Goal: Navigation & Orientation: Find specific page/section

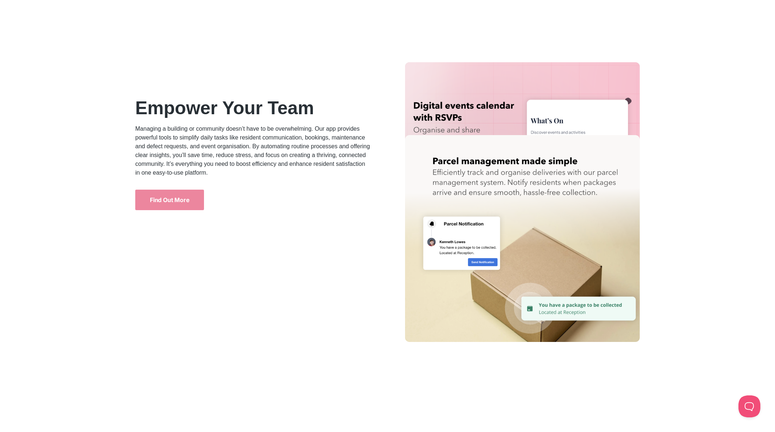
scroll to position [2043, 0]
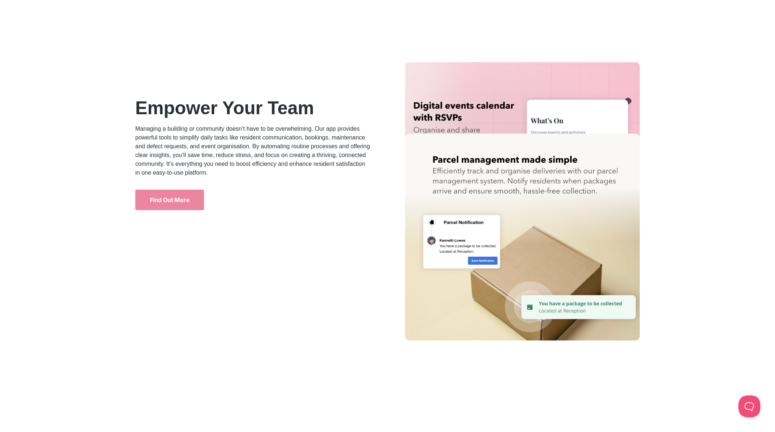
click at [570, 307] on img at bounding box center [522, 236] width 235 height 207
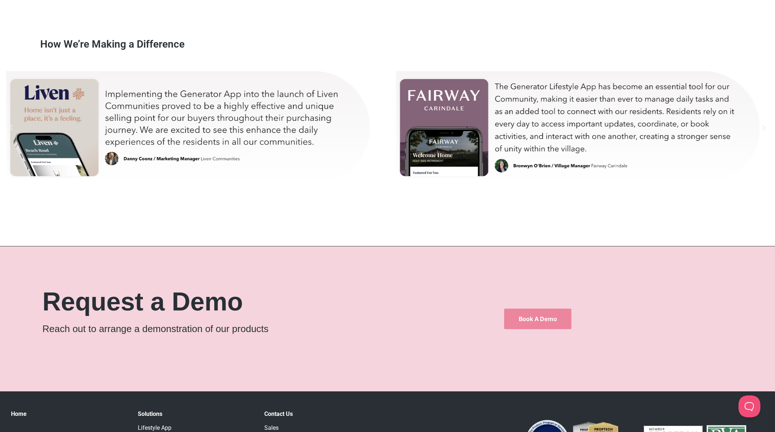
scroll to position [4626, 0]
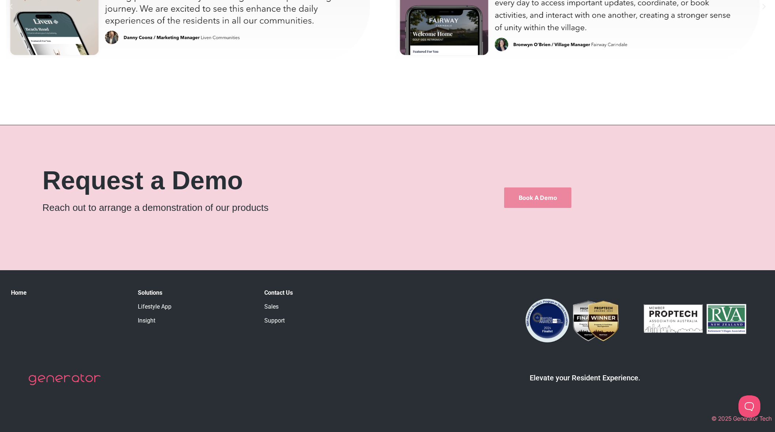
click at [148, 319] on link "Insight" at bounding box center [147, 320] width 18 height 7
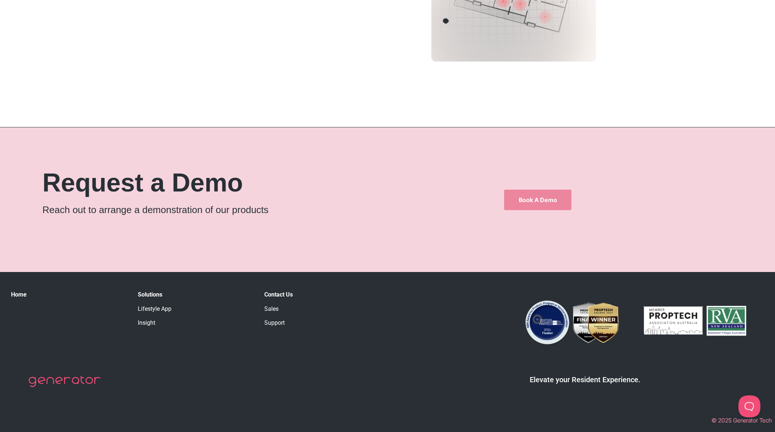
scroll to position [1501, 0]
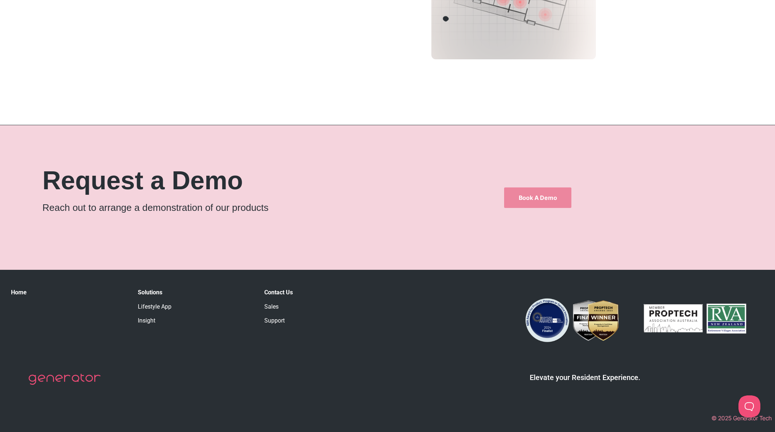
click at [158, 306] on link "Lifestyle App" at bounding box center [155, 306] width 34 height 7
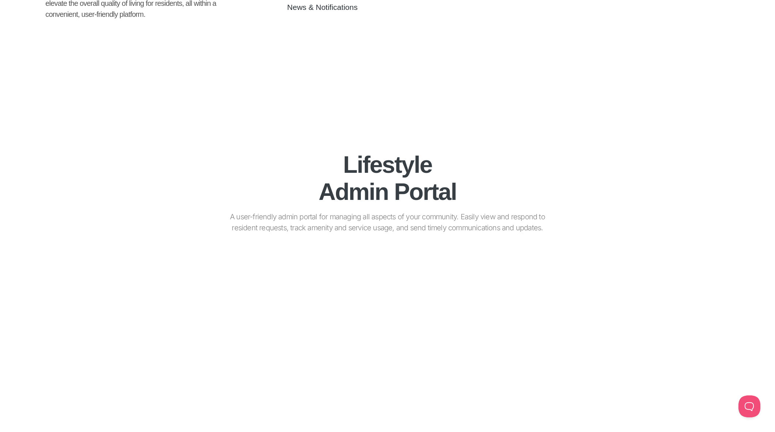
scroll to position [342, 0]
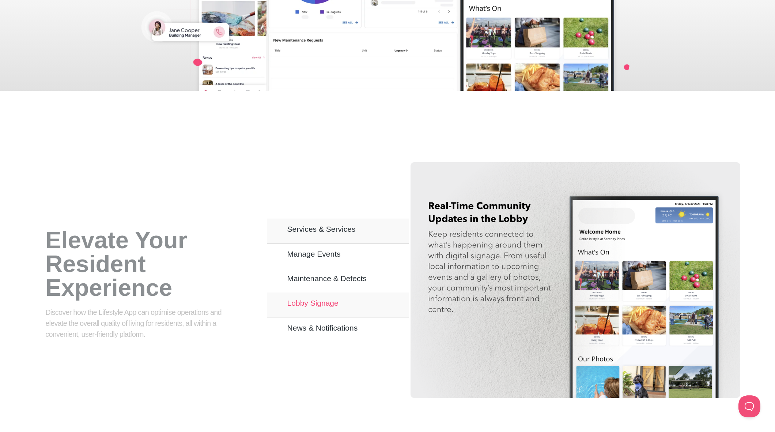
click at [314, 300] on span "Lobby Signage" at bounding box center [312, 303] width 51 height 6
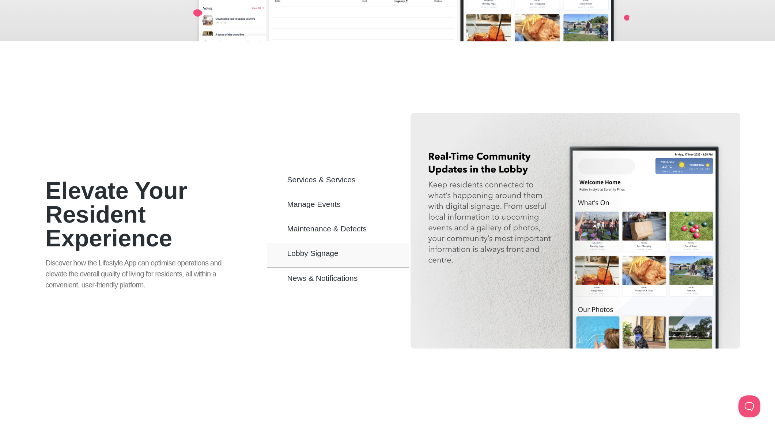
scroll to position [456, 0]
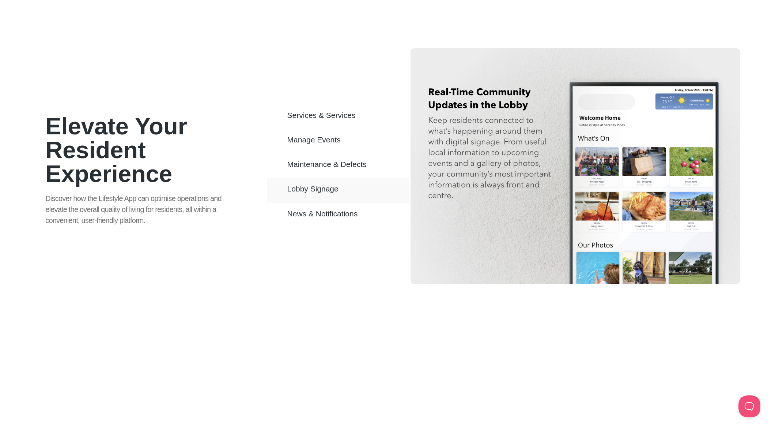
click at [607, 238] on img "Tabs. Open items with Enter or Space, close with Escape and navigate using the …" at bounding box center [576, 166] width 330 height 236
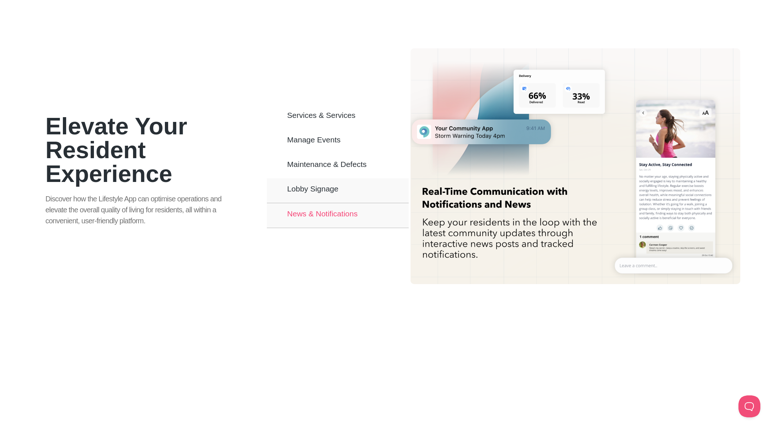
click at [330, 217] on span "News & Notifications" at bounding box center [322, 213] width 71 height 6
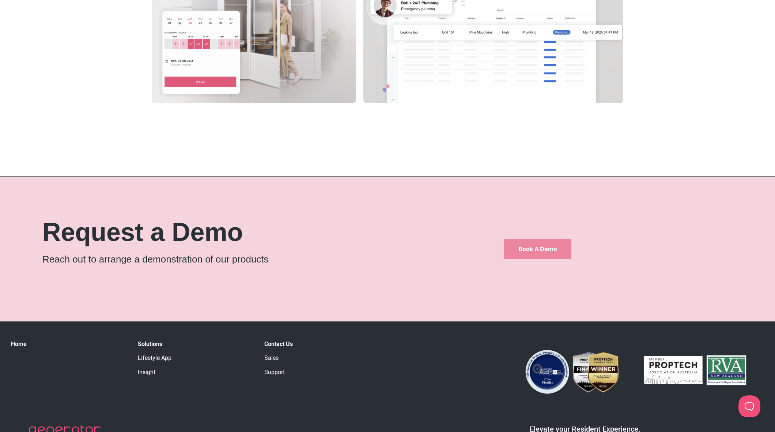
scroll to position [1293, 0]
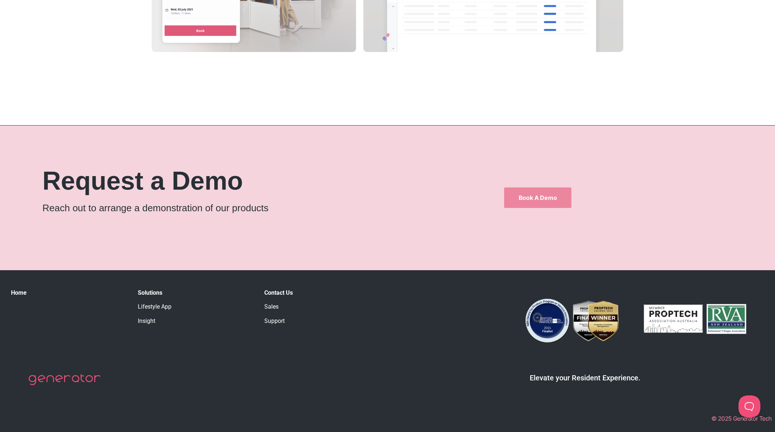
click at [274, 308] on link "Sales" at bounding box center [271, 306] width 14 height 7
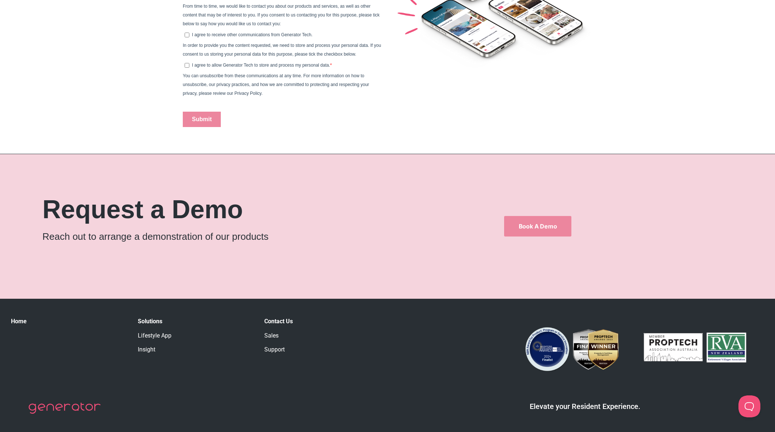
scroll to position [496, 0]
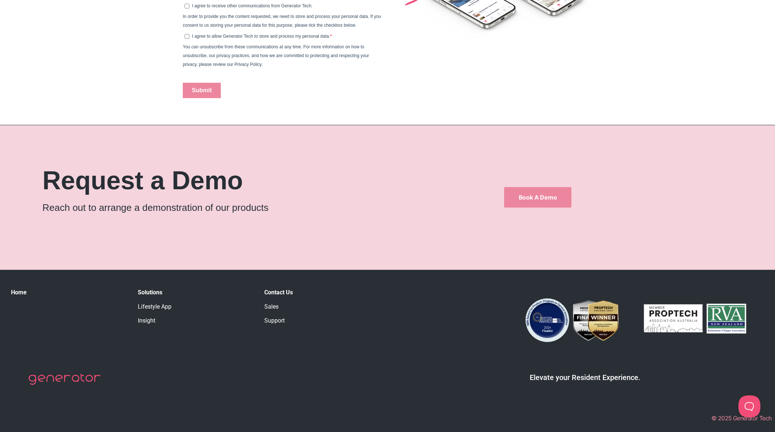
click at [273, 319] on link "Support" at bounding box center [274, 320] width 20 height 7
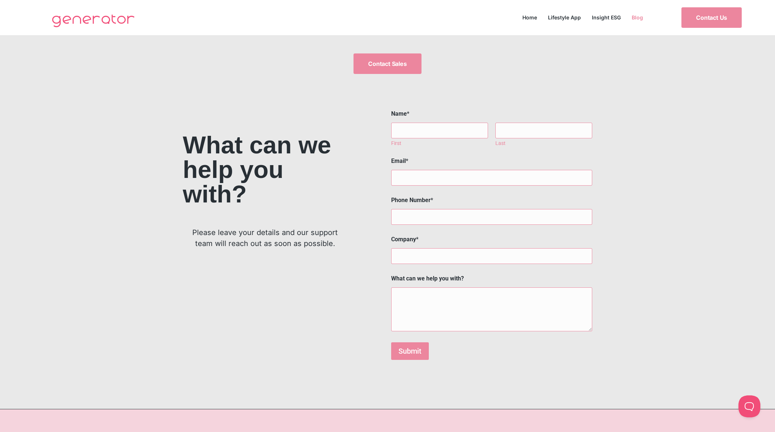
click at [640, 16] on link "Blog" at bounding box center [637, 17] width 22 height 10
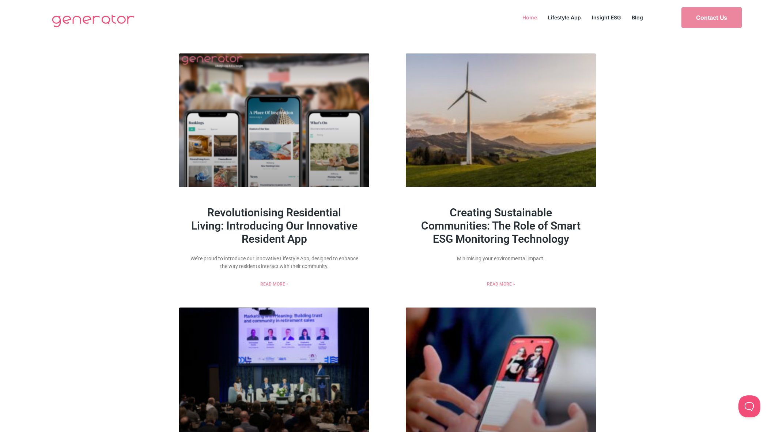
click at [526, 15] on link "Home" at bounding box center [530, 17] width 26 height 10
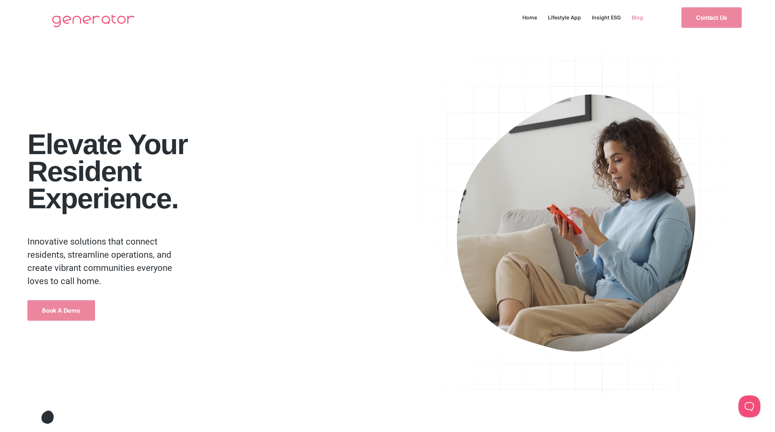
click at [641, 18] on link "Blog" at bounding box center [637, 17] width 22 height 10
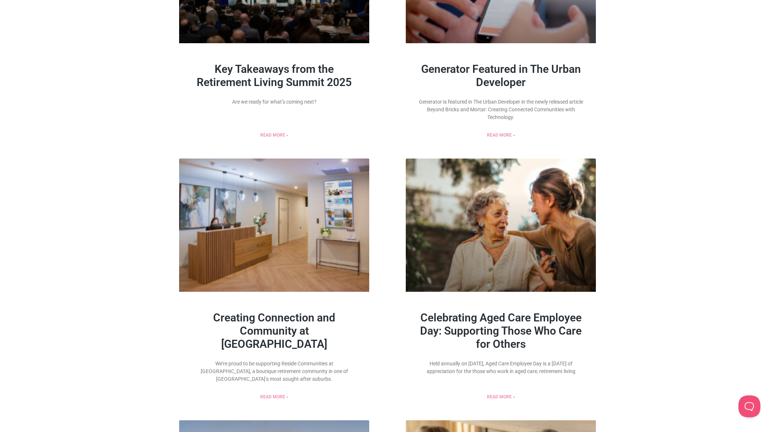
click at [299, 334] on link "Creating Connection and Community at Fairway Carindale" at bounding box center [274, 330] width 122 height 39
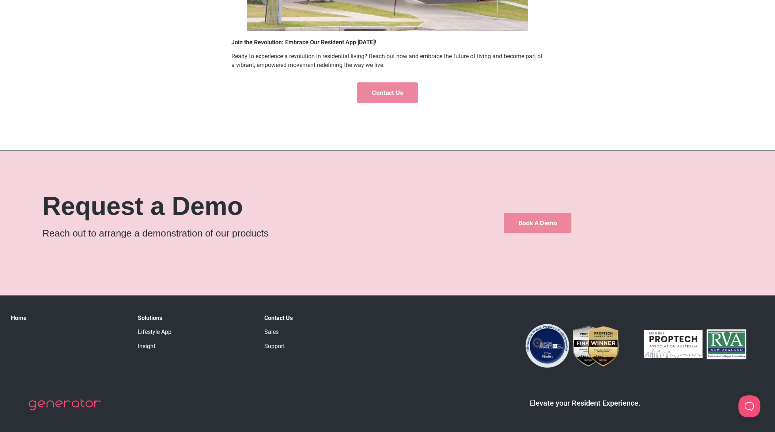
scroll to position [1456, 0]
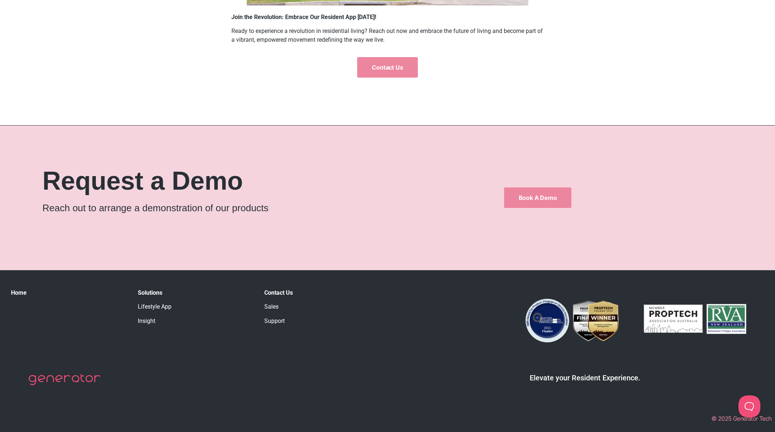
click at [157, 309] on link "Lifestyle App" at bounding box center [155, 306] width 34 height 7
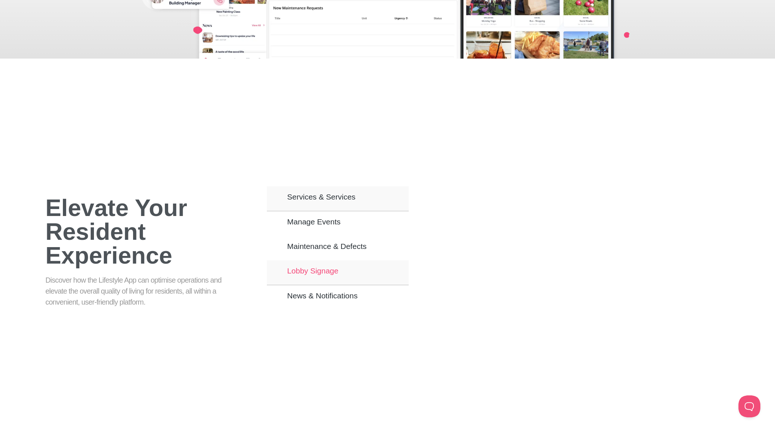
scroll to position [414, 0]
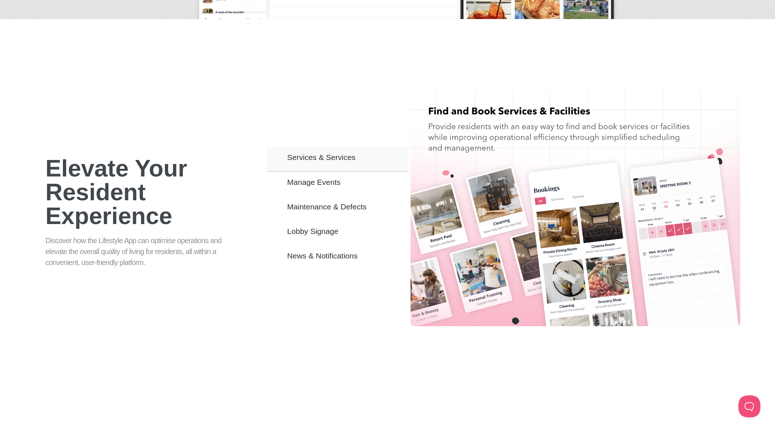
click at [309, 157] on span "Services & Services" at bounding box center [321, 157] width 68 height 6
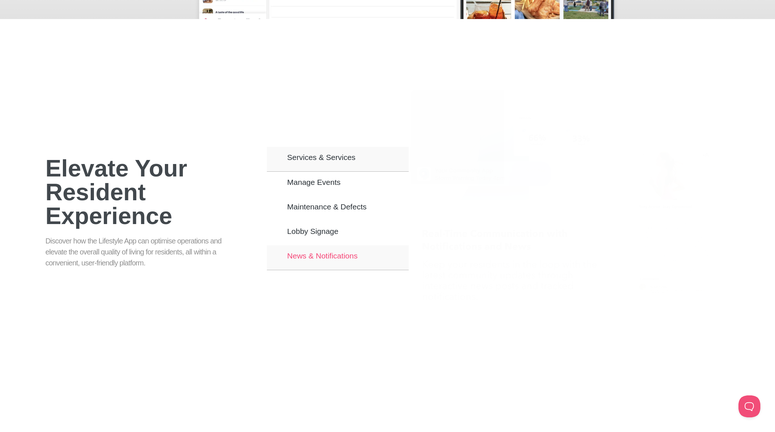
click at [300, 257] on span "News & Notifications" at bounding box center [322, 255] width 71 height 6
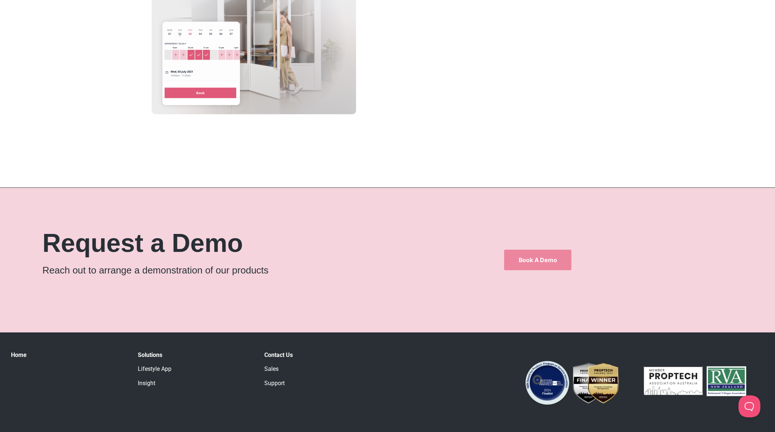
scroll to position [1293, 0]
